Goal: Find specific page/section: Find specific page/section

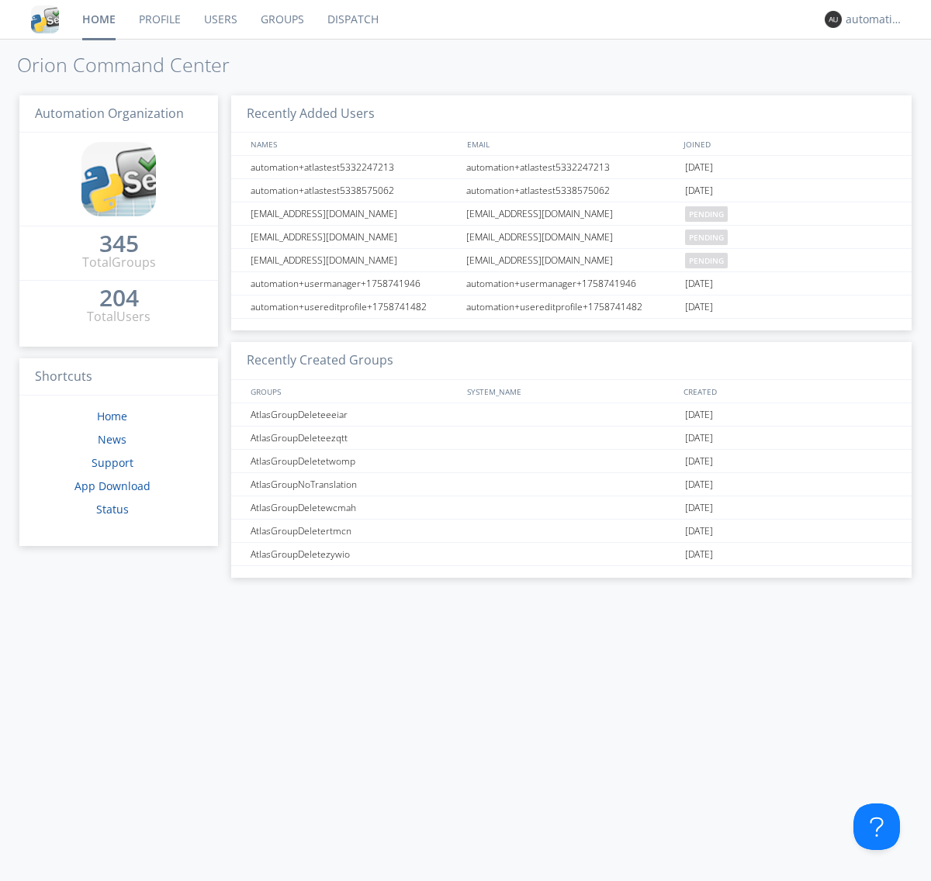
click at [351, 19] on link "Dispatch" at bounding box center [353, 19] width 74 height 39
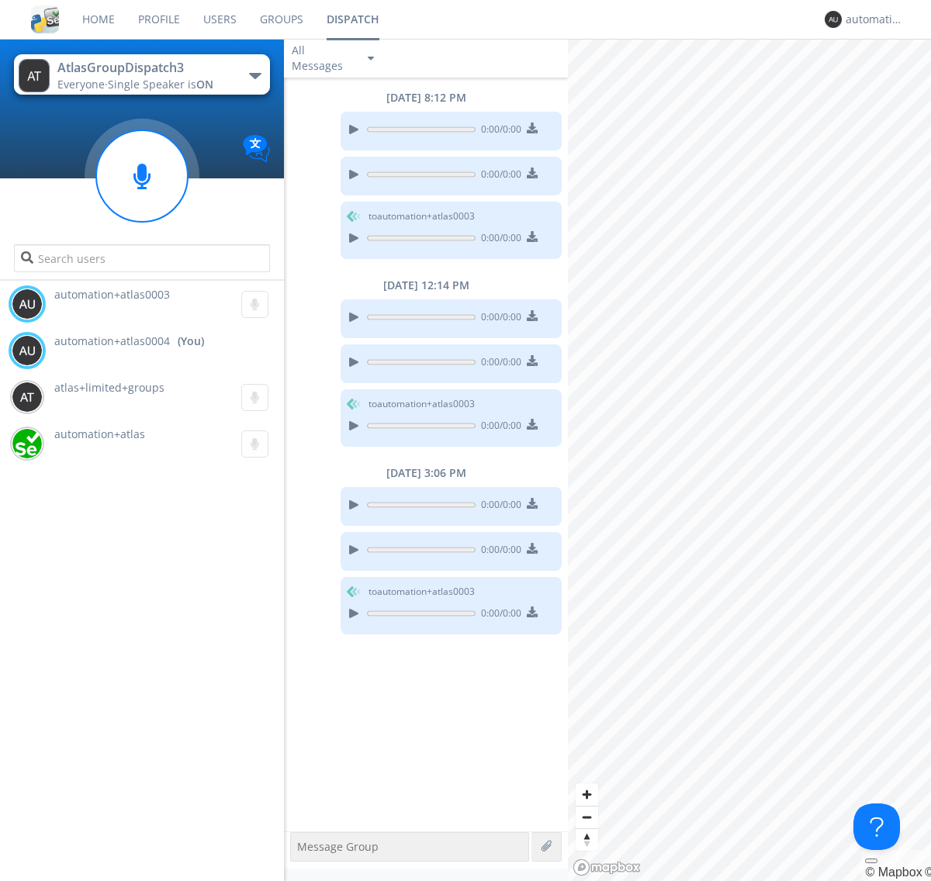
click at [254, 75] on div "button" at bounding box center [255, 76] width 12 height 6
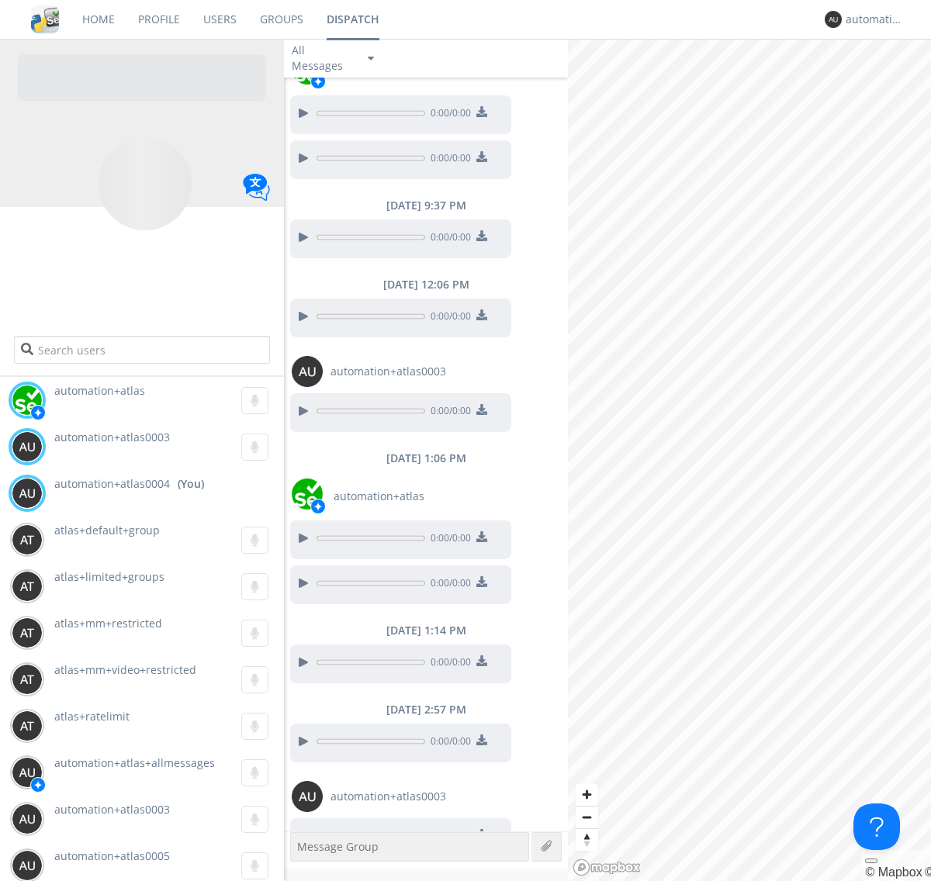
scroll to position [512, 0]
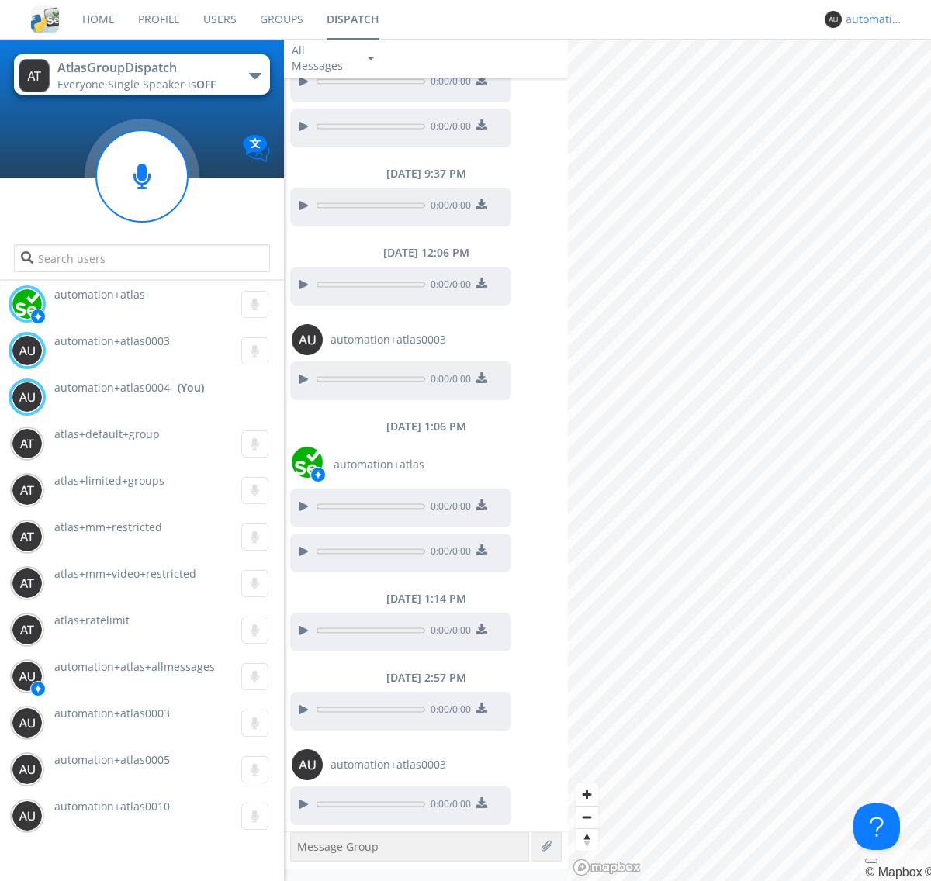
click at [870, 19] on div "automation+atlas0004" at bounding box center [874, 20] width 58 height 16
